Goal: Task Accomplishment & Management: Complete application form

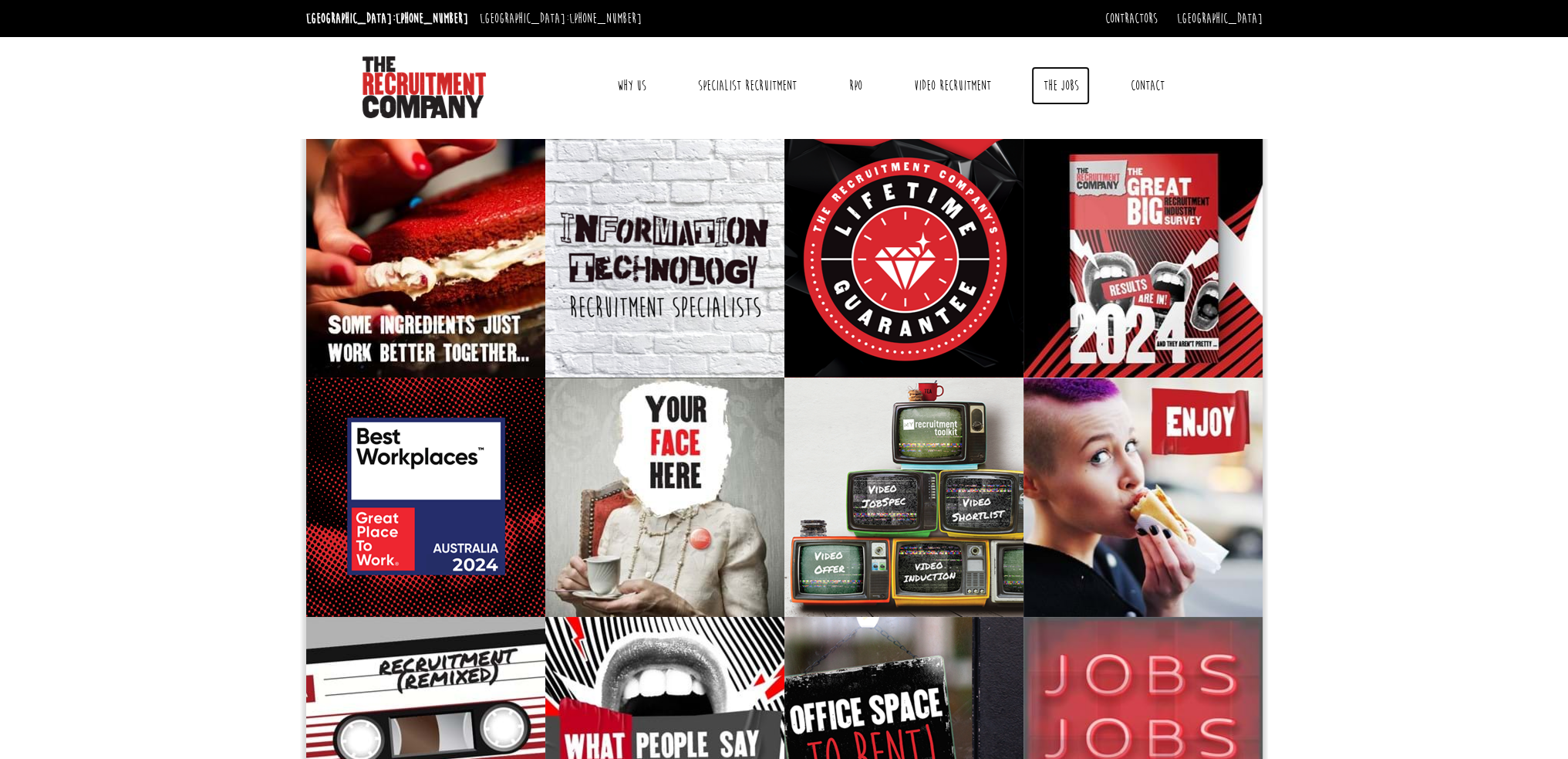
click at [1047, 84] on link "The Jobs" at bounding box center [1061, 86] width 59 height 39
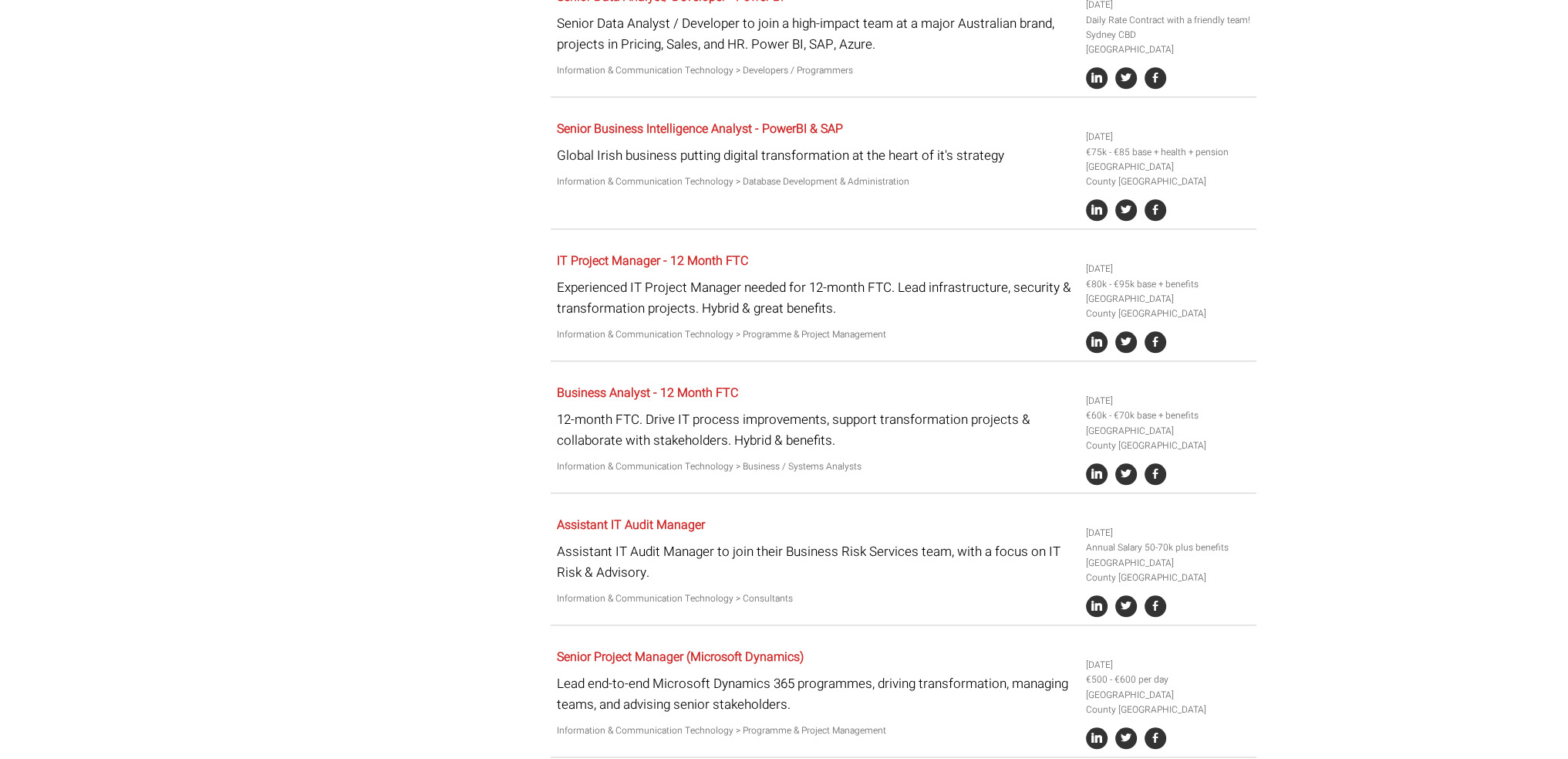
scroll to position [581, 0]
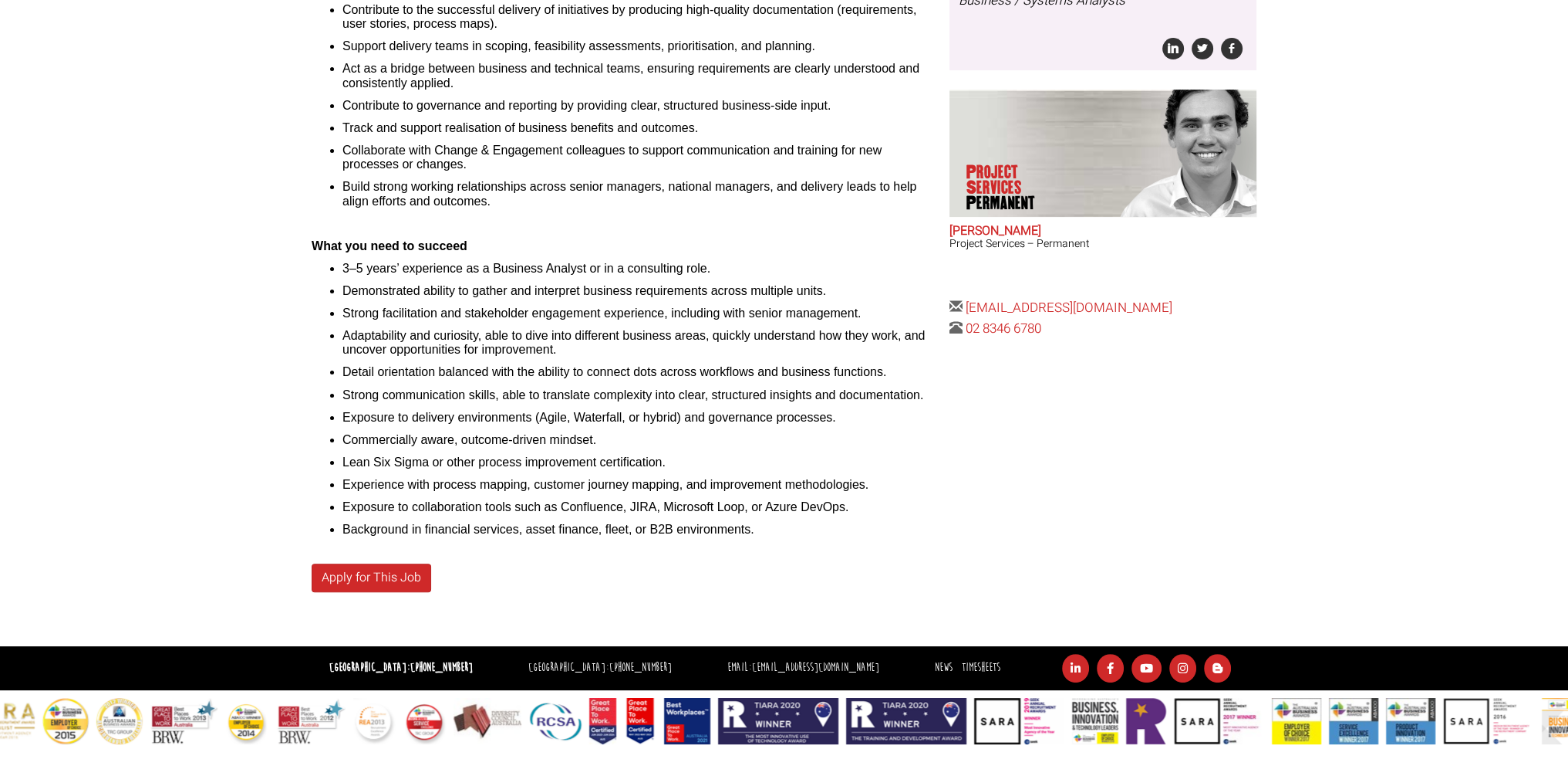
scroll to position [444, 0]
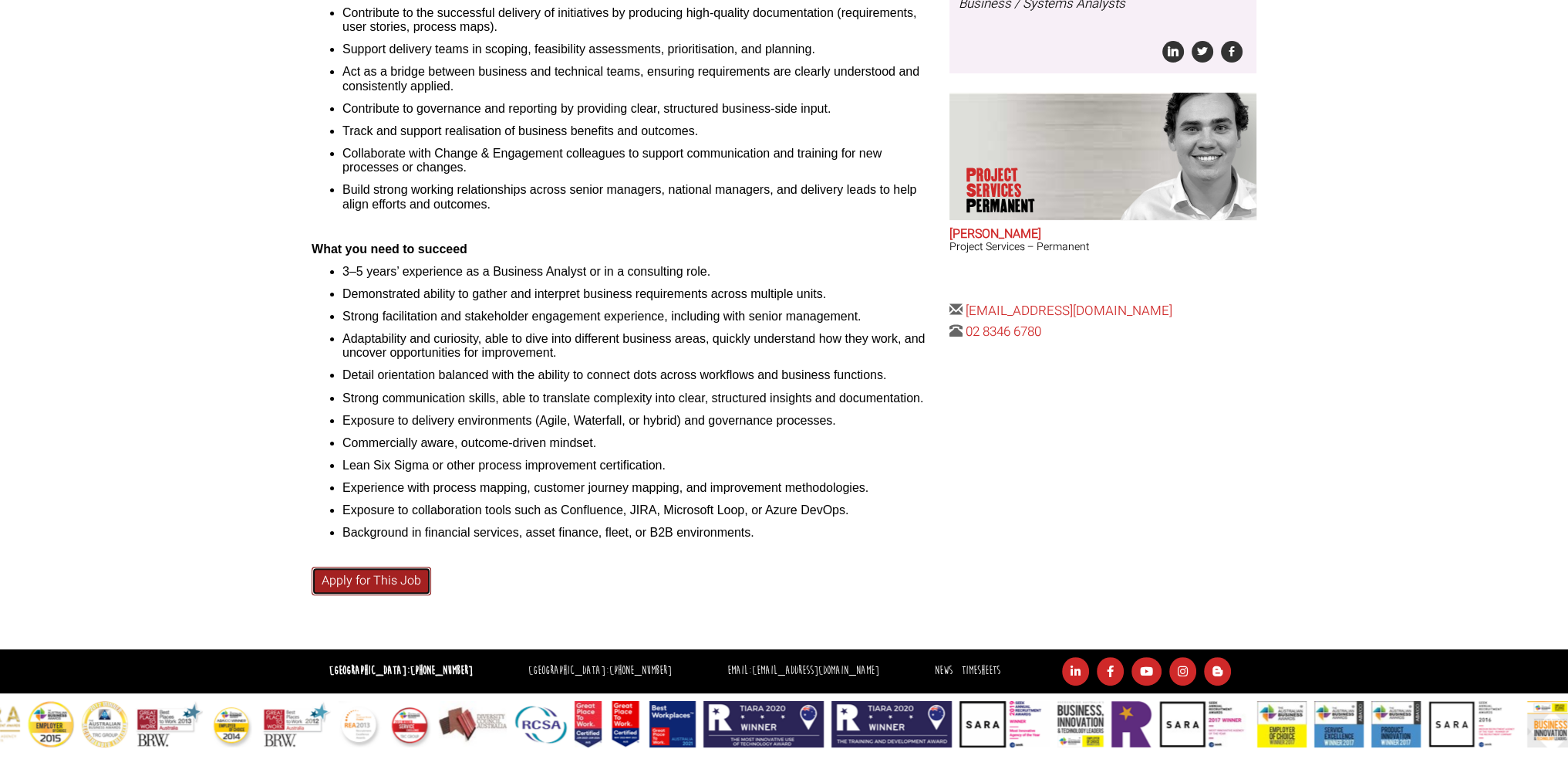
click at [395, 571] on link "Apply for This Job" at bounding box center [372, 581] width 120 height 29
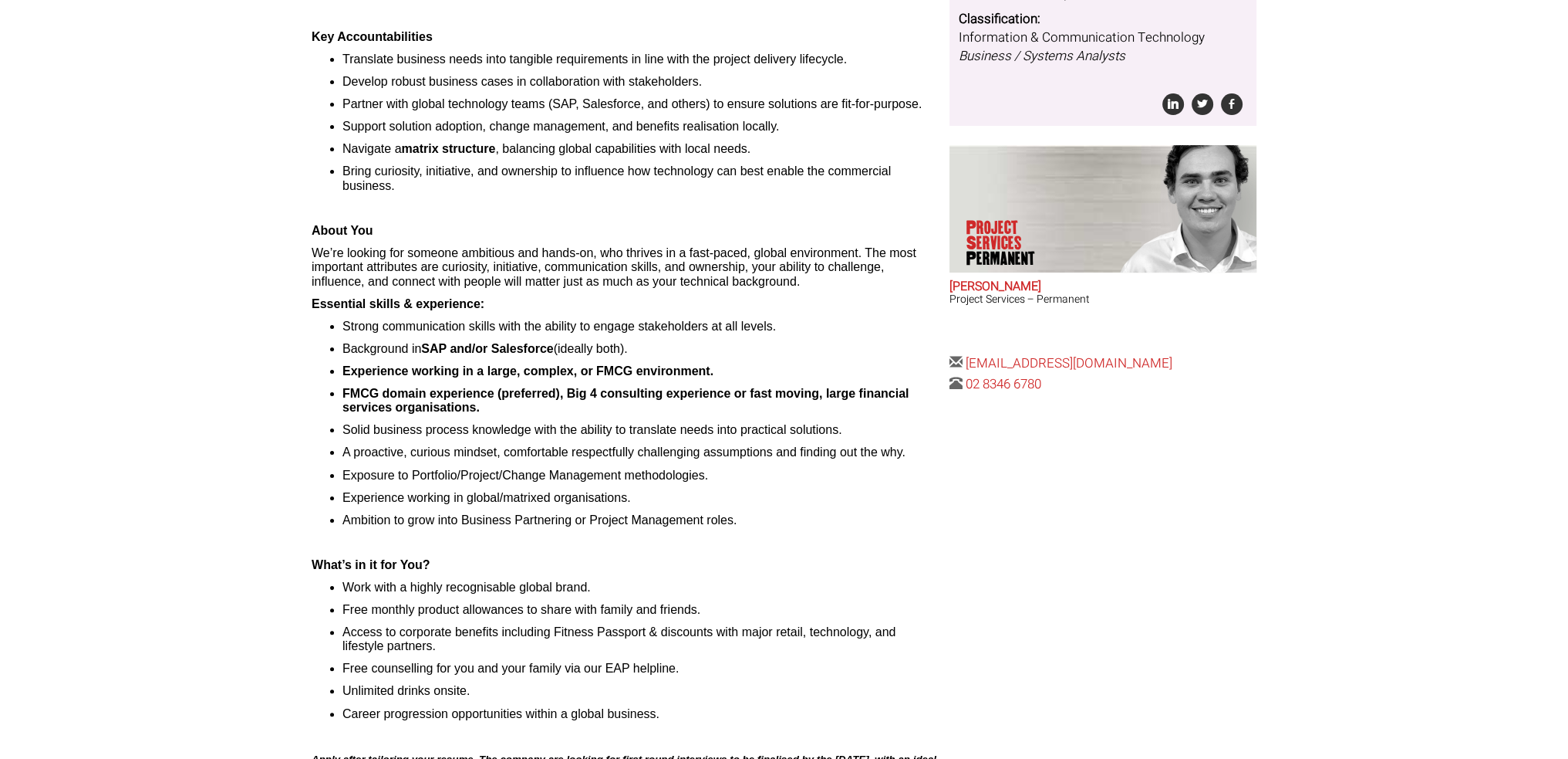
scroll to position [395, 0]
